Goal: Information Seeking & Learning: Learn about a topic

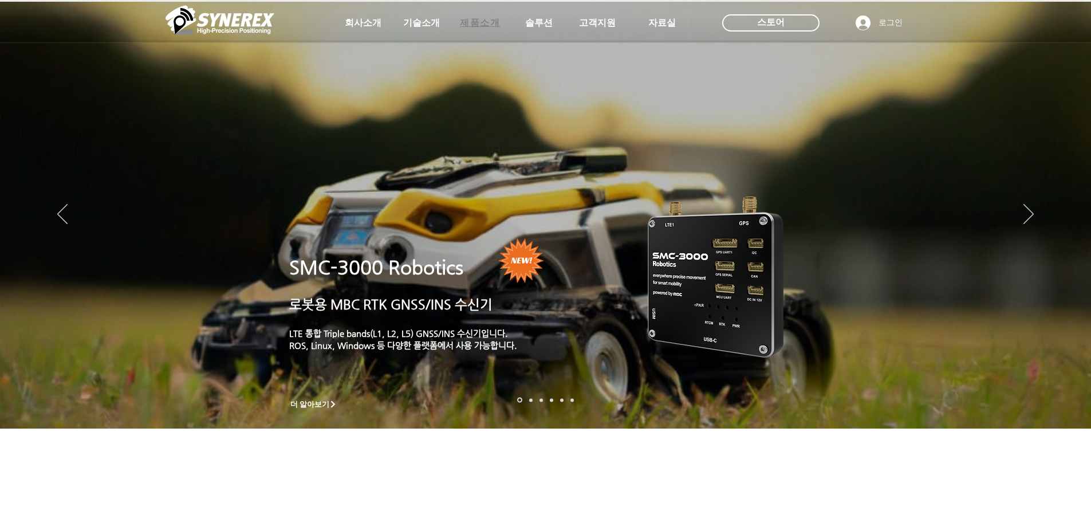
drag, startPoint x: 0, startPoint y: 0, endPoint x: 478, endPoint y: 22, distance: 478.5
click at [478, 22] on span "제품소개" at bounding box center [480, 23] width 40 height 12
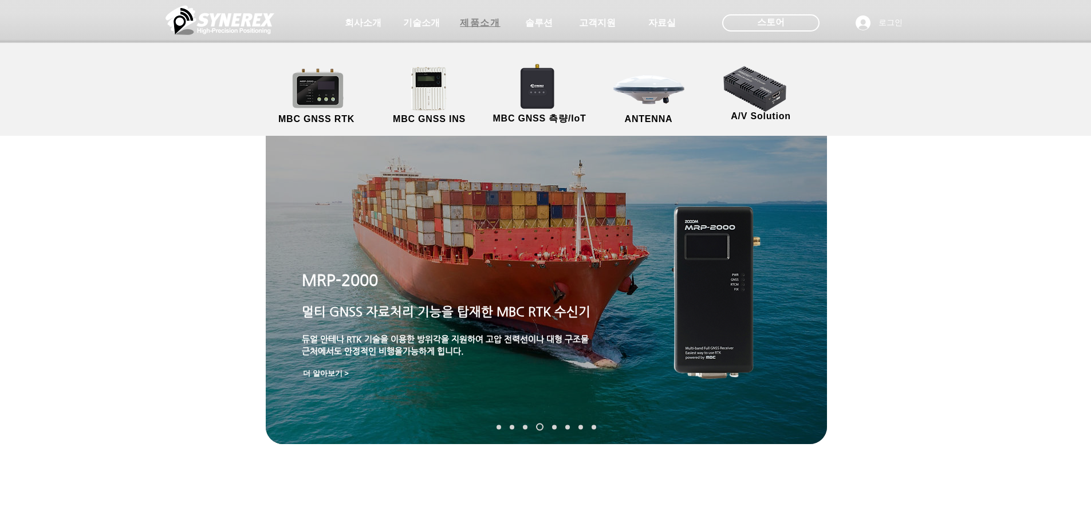
click at [490, 28] on span "제품소개" at bounding box center [480, 23] width 40 height 12
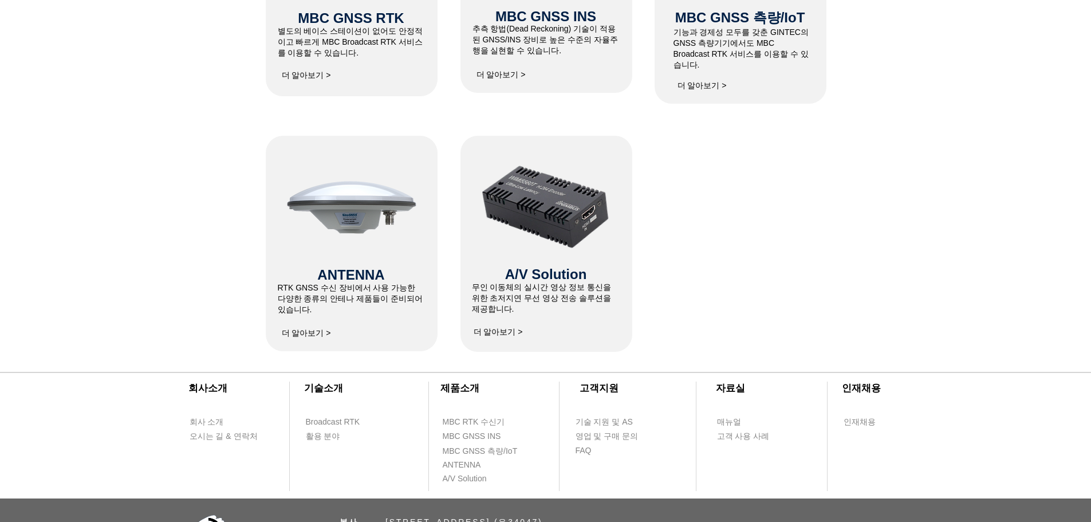
scroll to position [687, 0]
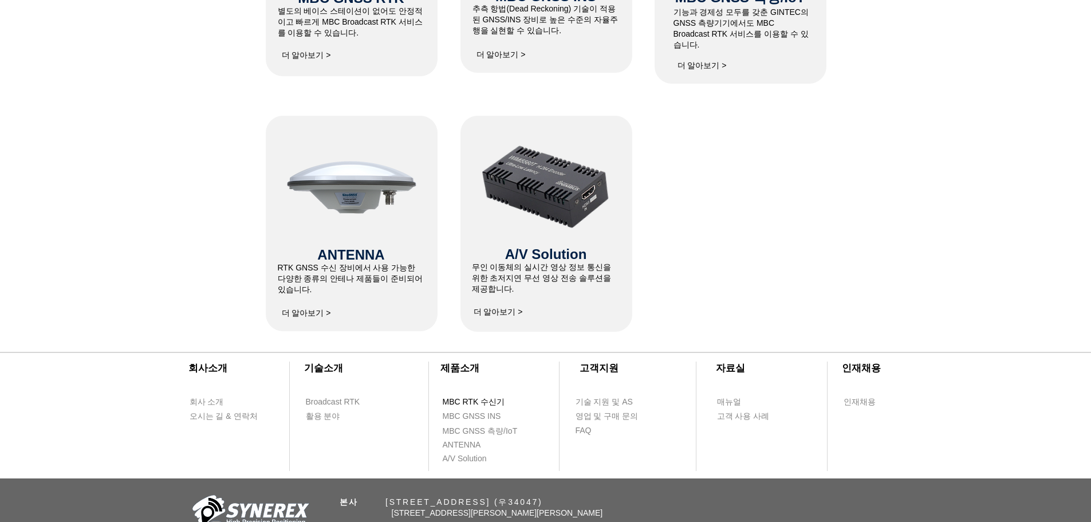
click at [499, 402] on span "MBC RTK 수신기" at bounding box center [474, 401] width 62 height 11
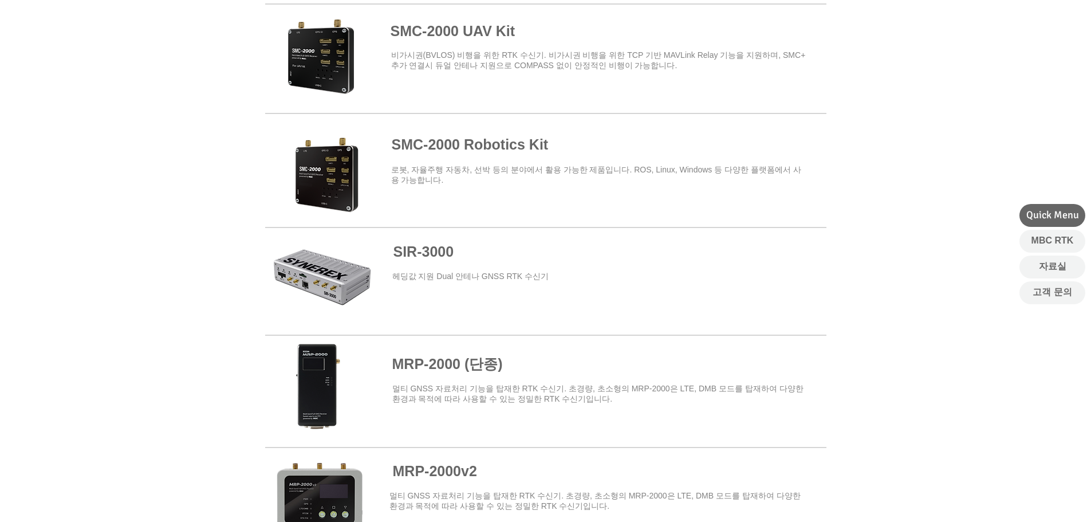
scroll to position [573, 0]
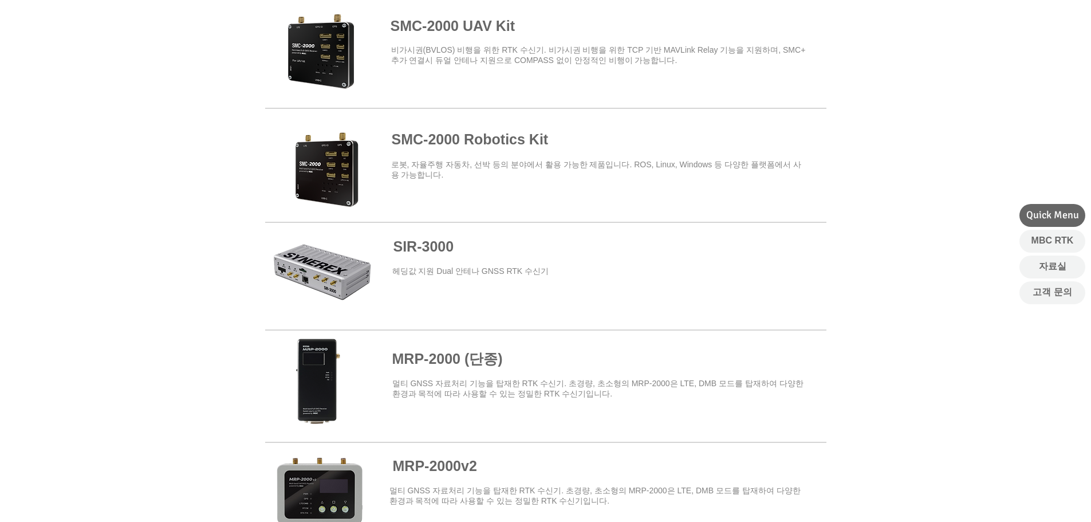
click at [319, 267] on span at bounding box center [545, 276] width 561 height 104
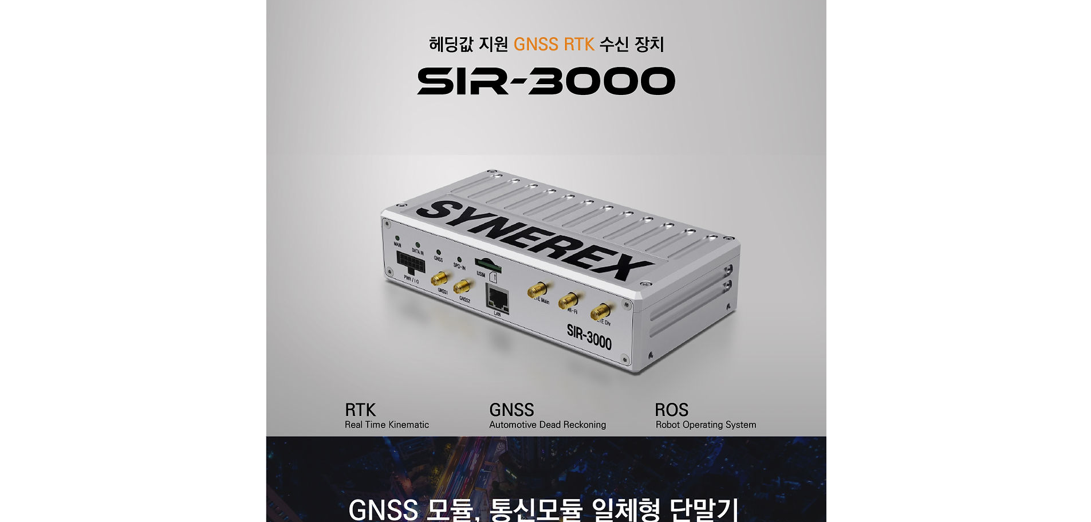
scroll to position [344, 0]
